Goal: Task Accomplishment & Management: Manage account settings

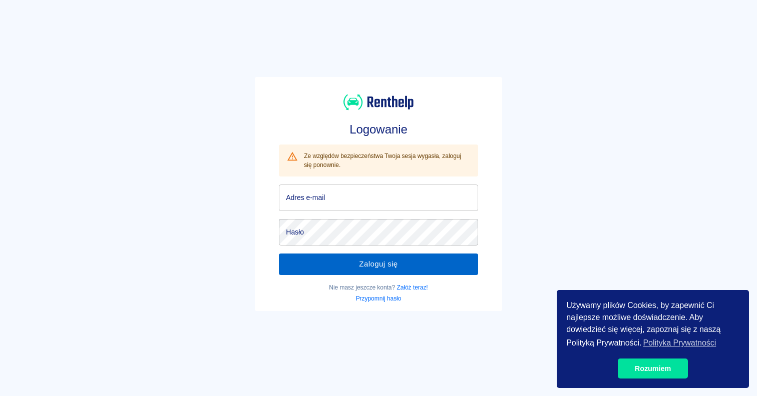
type input "[EMAIL_ADDRESS][DOMAIN_NAME]"
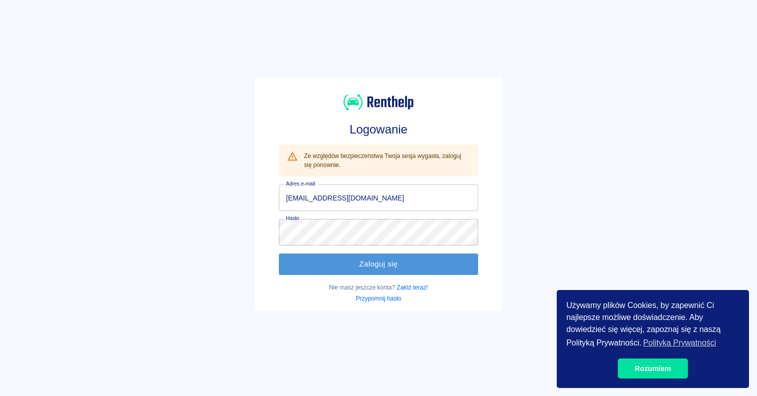
click at [409, 254] on button "Zaloguj się" at bounding box center [378, 264] width 199 height 21
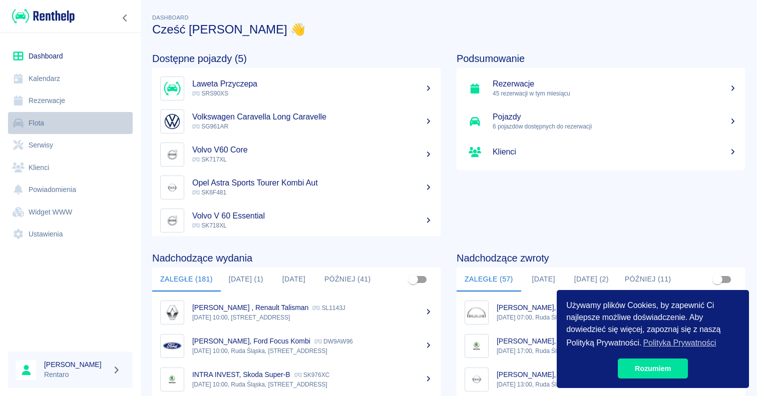
click at [62, 128] on link "Flota" at bounding box center [70, 123] width 125 height 23
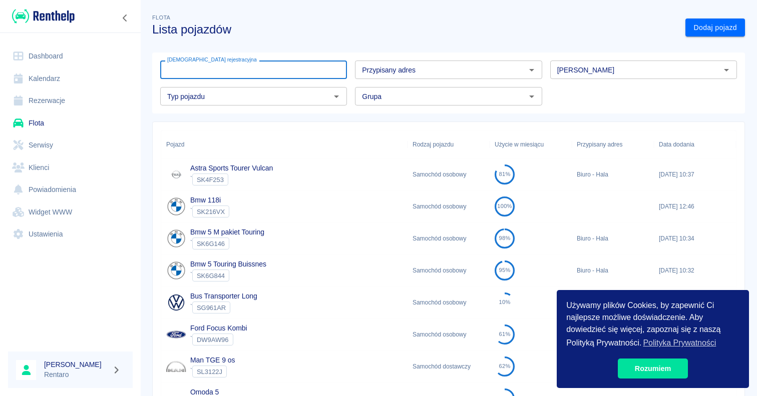
click at [306, 76] on input "[DEMOGRAPHIC_DATA] rejestracyjna" at bounding box center [253, 70] width 187 height 19
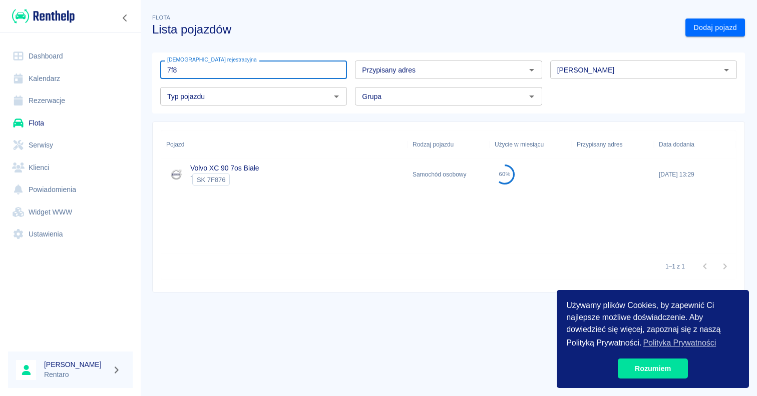
type input "7f8"
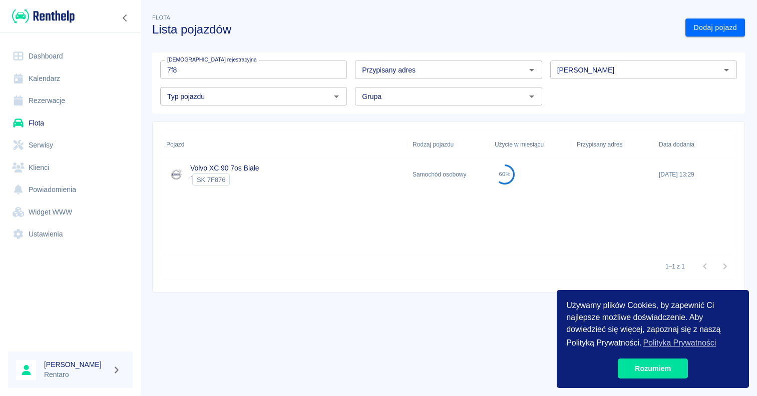
click at [263, 182] on div "Volvo XC 90 7os Białe ` SK 7F876" at bounding box center [284, 175] width 246 height 32
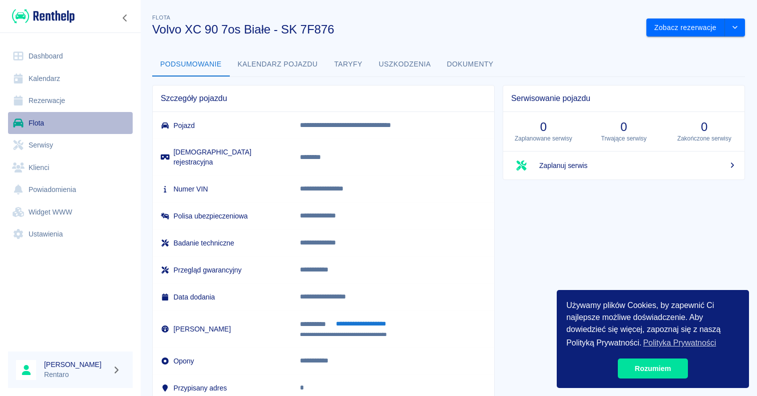
click at [73, 125] on link "Flota" at bounding box center [70, 123] width 125 height 23
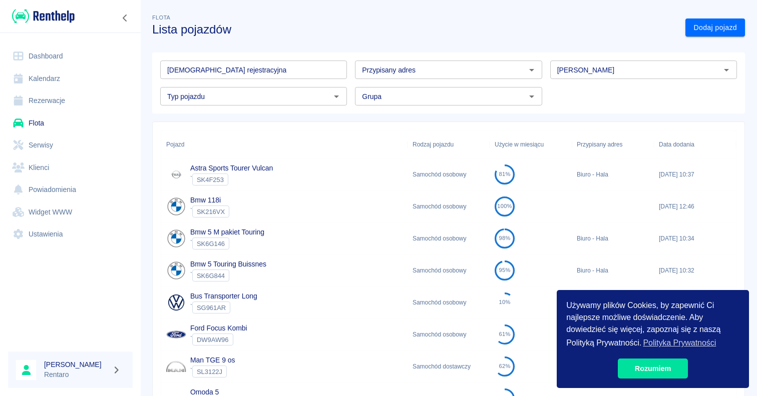
click at [236, 156] on div "Pojazd" at bounding box center [284, 145] width 236 height 28
click at [236, 159] on div "Astra Sports Tourer Vulcan ` SK4F253" at bounding box center [284, 175] width 246 height 32
click at [50, 126] on link "Flota" at bounding box center [70, 123] width 125 height 23
click at [304, 71] on input "[DEMOGRAPHIC_DATA] rejestracyjna" at bounding box center [253, 70] width 187 height 19
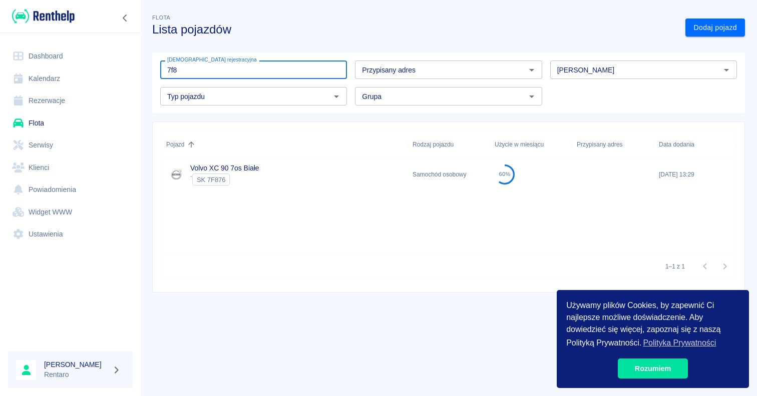
type input "7f8"
click at [455, 184] on div "Samochód osobowy" at bounding box center [448, 175] width 82 height 32
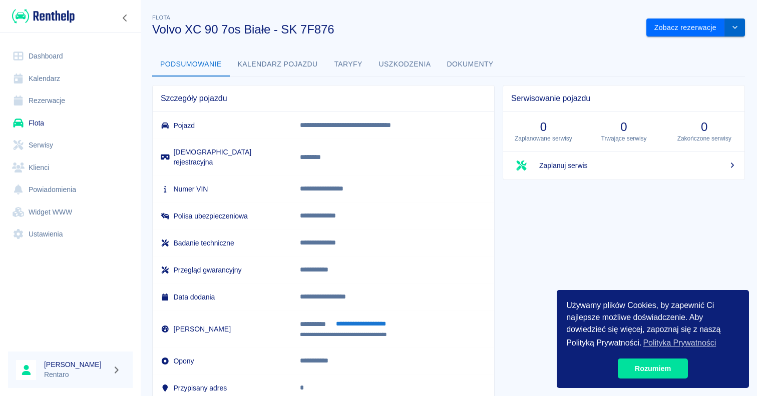
click at [743, 21] on button "drop-down" at bounding box center [735, 28] width 20 height 19
click at [711, 49] on li "Zaktualizuj dane pojazdu" at bounding box center [695, 49] width 93 height 17
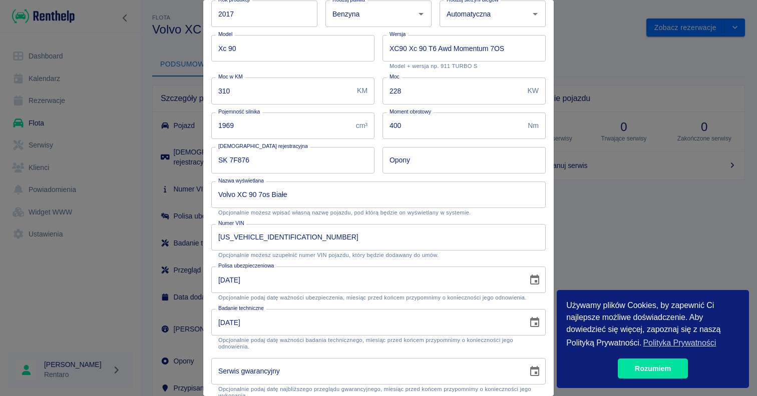
scroll to position [71, 0]
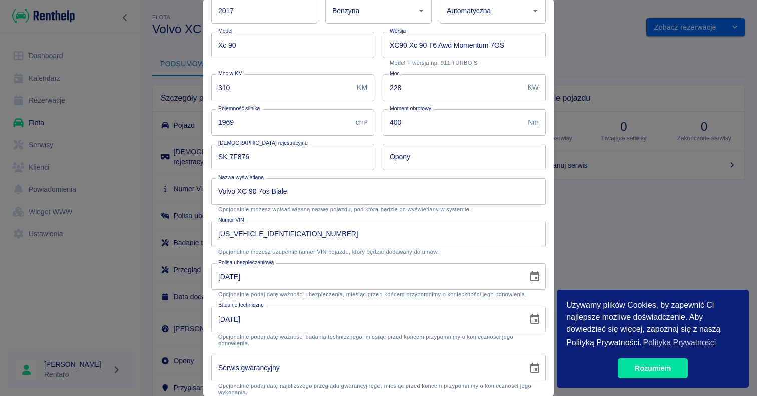
click at [228, 158] on input "SK 7F876" at bounding box center [292, 157] width 163 height 27
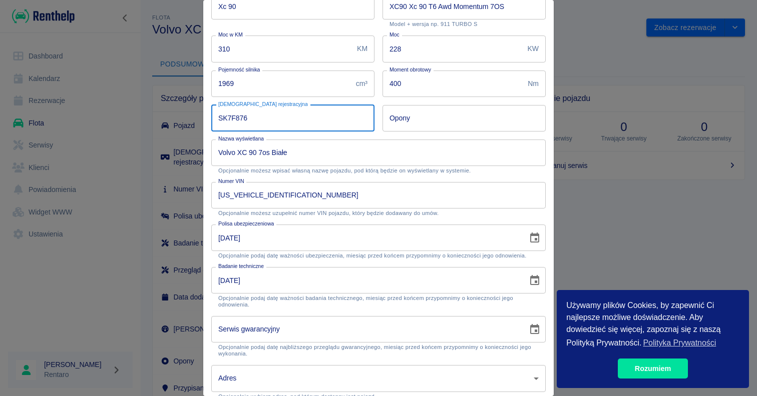
scroll to position [152, 0]
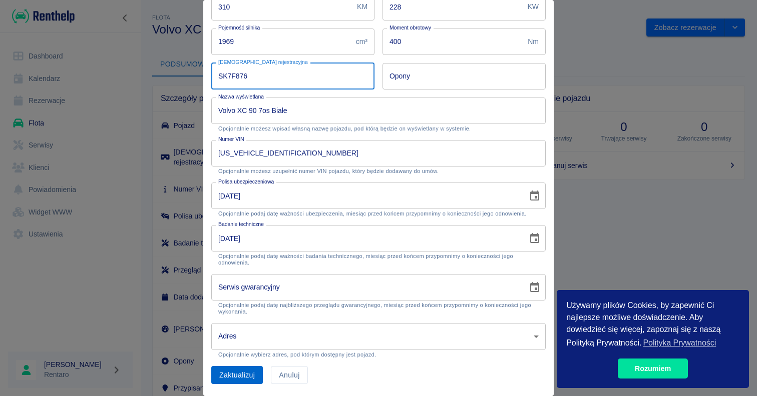
type input "SK7F876"
click at [239, 368] on button "Zaktualizuj" at bounding box center [237, 375] width 52 height 19
